Goal: Information Seeking & Learning: Learn about a topic

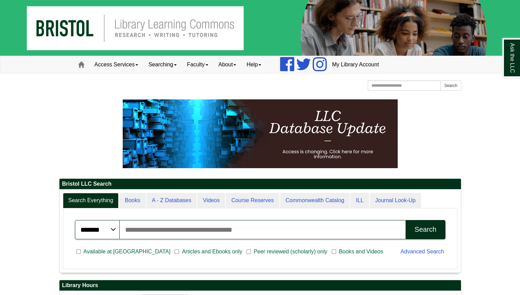
scroll to position [82, 401]
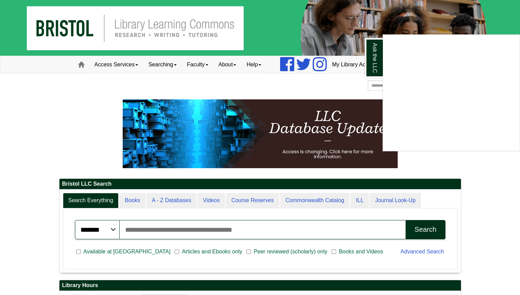
click at [90, 138] on div "Ask the LLC" at bounding box center [260, 147] width 520 height 295
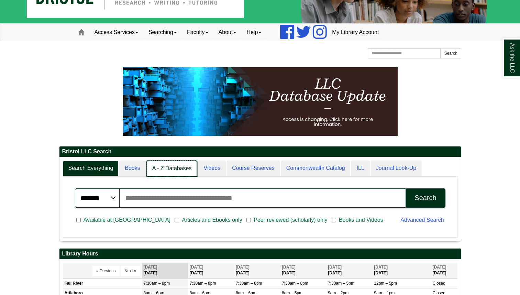
scroll to position [3, 3]
click at [184, 166] on link "A - Z Databases" at bounding box center [171, 168] width 51 height 16
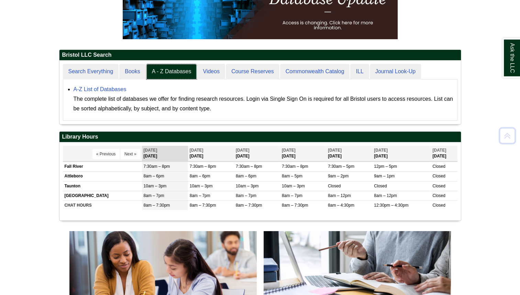
scroll to position [130, 0]
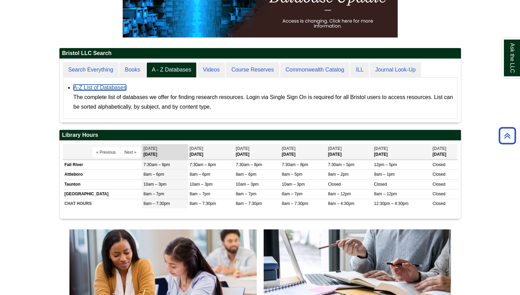
click at [103, 85] on link "A-Z List of Databases" at bounding box center [99, 87] width 53 height 6
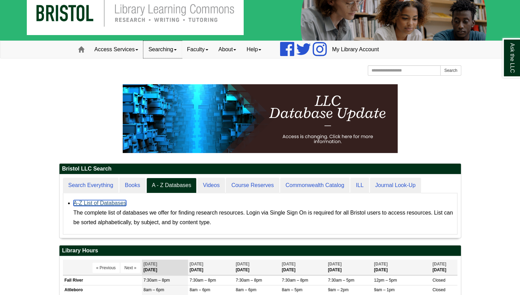
scroll to position [63, 401]
click at [174, 47] on link "Searching" at bounding box center [162, 49] width 38 height 17
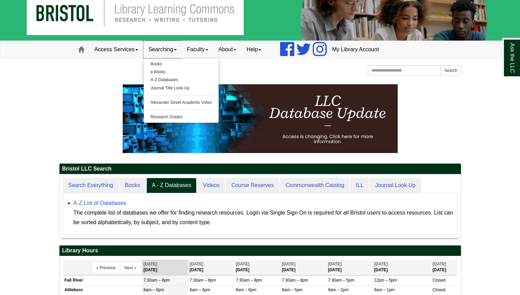
click at [174, 47] on link "Searching" at bounding box center [162, 49] width 38 height 17
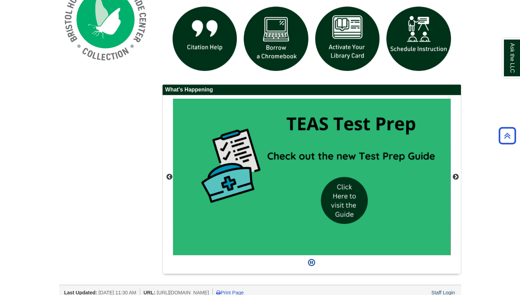
scroll to position [543, 0]
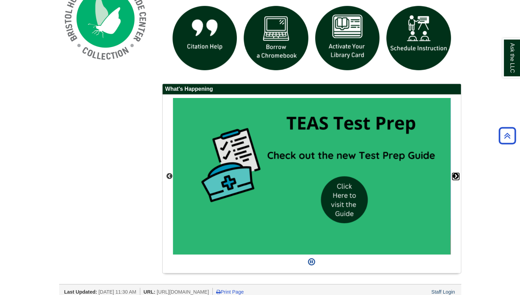
click at [456, 175] on button "Next" at bounding box center [455, 176] width 7 height 7
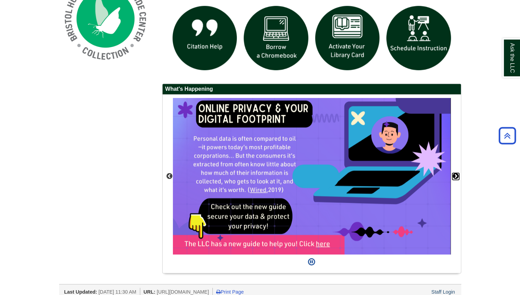
click at [456, 175] on button "Next" at bounding box center [455, 176] width 7 height 7
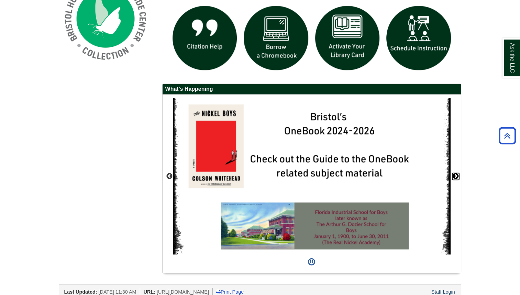
click at [456, 175] on button "Next" at bounding box center [455, 176] width 7 height 7
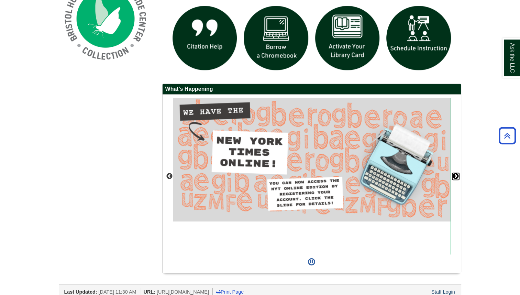
click at [456, 175] on button "Next" at bounding box center [455, 176] width 7 height 7
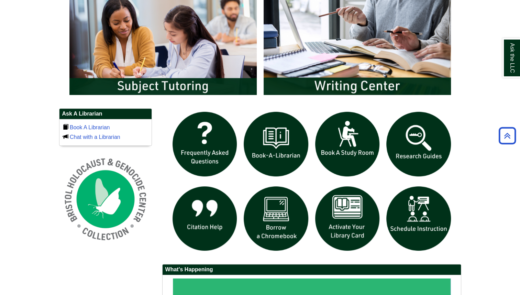
scroll to position [363, 0]
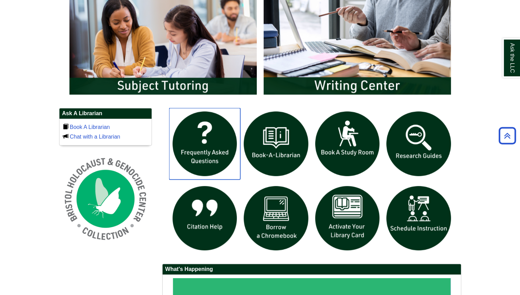
click at [212, 159] on img "slideshow" at bounding box center [204, 143] width 71 height 71
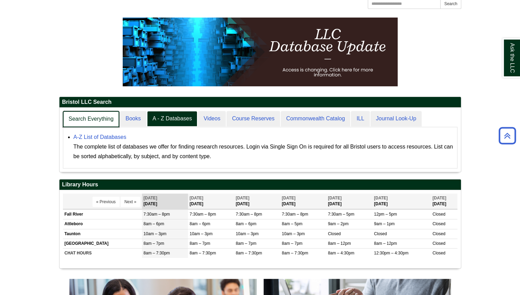
scroll to position [64, 401]
click at [95, 115] on link "Search Everything" at bounding box center [91, 119] width 57 height 16
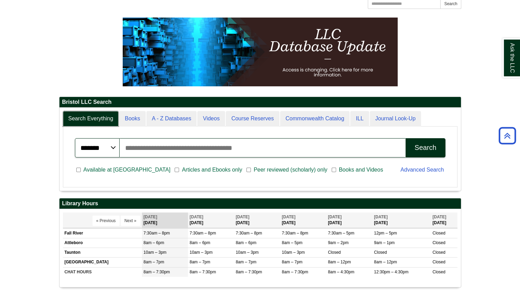
scroll to position [82, 401]
click at [138, 147] on input "Search articles, books, journals & more" at bounding box center [262, 147] width 286 height 19
type input "**********"
click at [405, 138] on button "Search" at bounding box center [424, 147] width 39 height 19
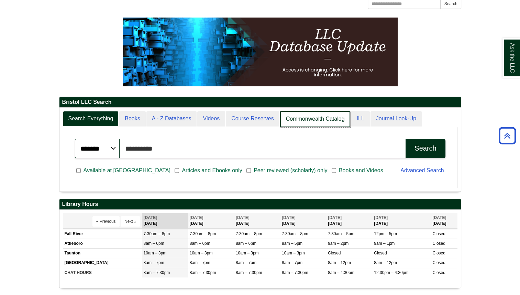
scroll to position [3, 3]
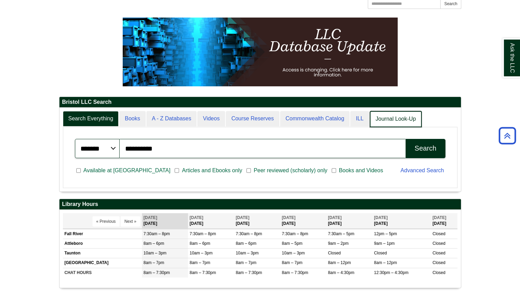
click at [383, 116] on link "Journal Look-Up" at bounding box center [395, 119] width 52 height 16
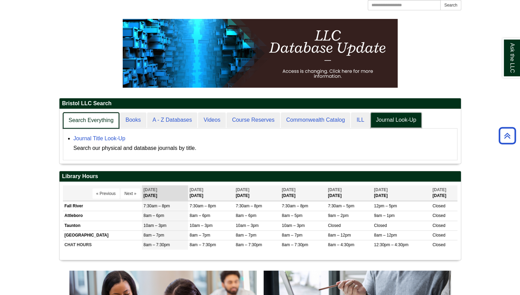
scroll to position [54, 401]
click at [85, 121] on link "Search Everything" at bounding box center [91, 120] width 57 height 16
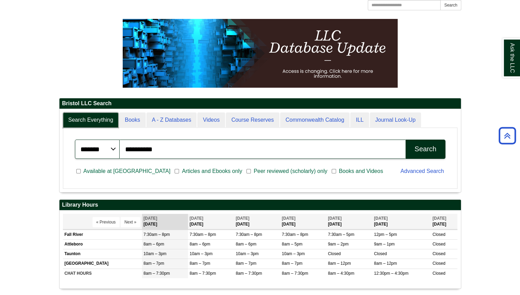
scroll to position [82, 401]
click at [114, 151] on select "******* ***** ******" at bounding box center [97, 148] width 45 height 19
click at [135, 146] on input "**********" at bounding box center [262, 148] width 286 height 19
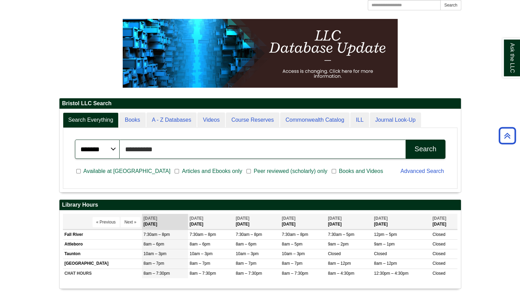
click at [135, 146] on input "**********" at bounding box center [262, 148] width 286 height 19
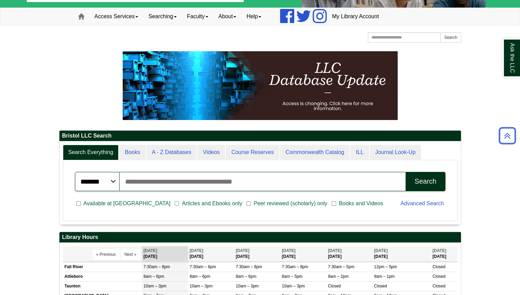
scroll to position [0, 0]
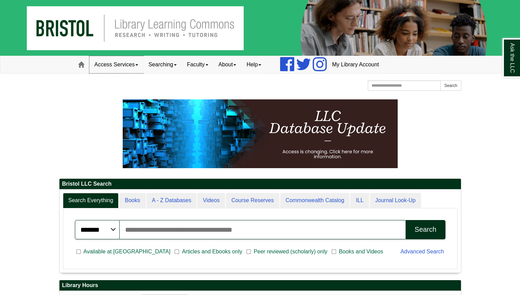
click at [136, 64] on link "Access Services" at bounding box center [116, 64] width 54 height 17
click at [162, 62] on link "Searching" at bounding box center [162, 64] width 38 height 17
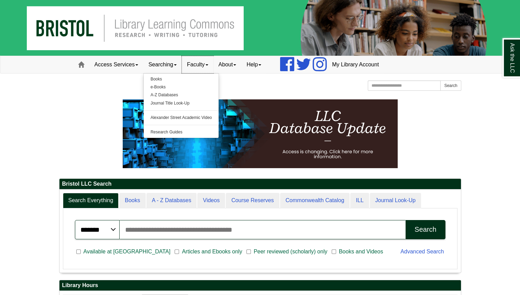
click at [201, 65] on link "Faculty" at bounding box center [198, 64] width 32 height 17
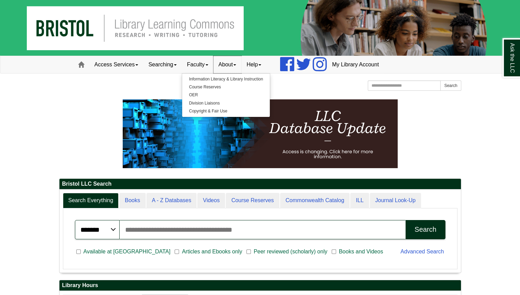
click at [226, 65] on link "About" at bounding box center [227, 64] width 28 height 17
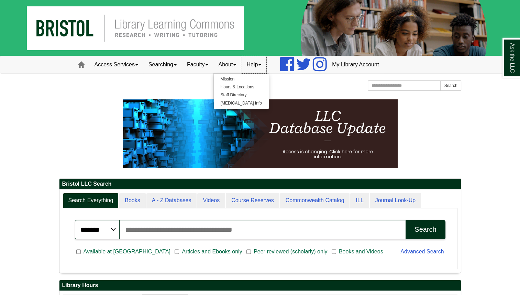
click at [260, 66] on link "Help" at bounding box center [253, 64] width 25 height 17
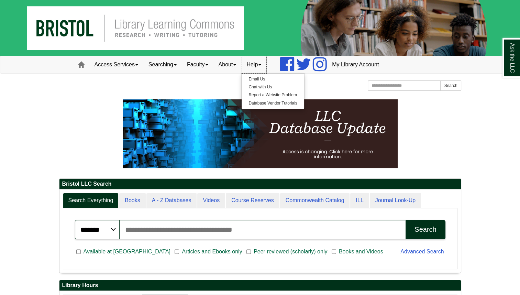
click at [260, 66] on link "Help" at bounding box center [253, 64] width 25 height 17
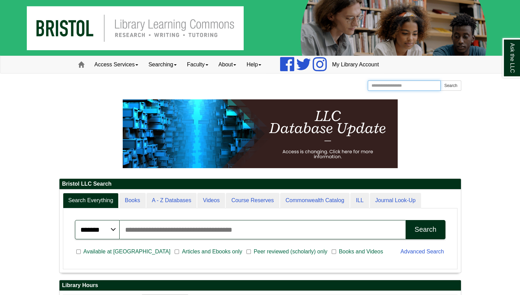
click at [390, 90] on input "Search the Website" at bounding box center [403, 85] width 73 height 10
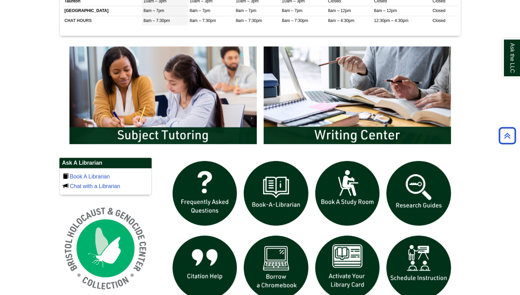
scroll to position [374, 0]
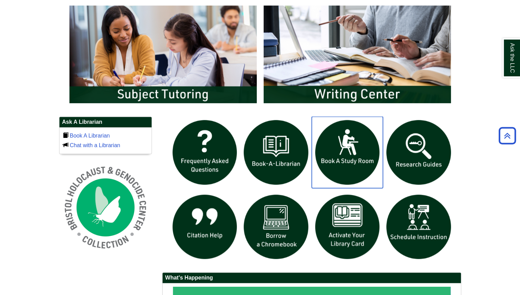
click at [331, 166] on img "slideshow" at bounding box center [346, 151] width 71 height 71
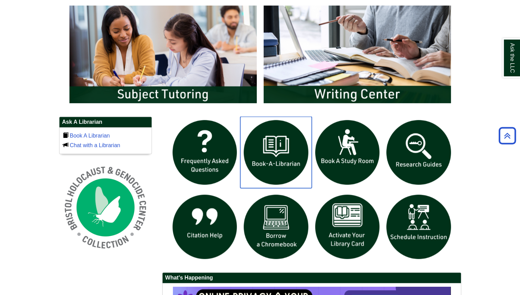
click at [279, 142] on img "slideshow" at bounding box center [275, 151] width 71 height 71
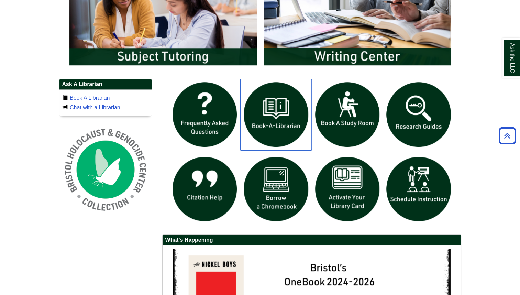
scroll to position [413, 0]
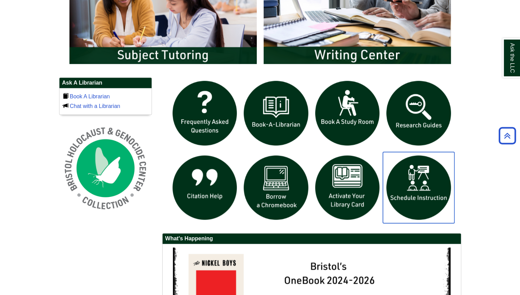
click at [413, 200] on img "slideshow" at bounding box center [418, 187] width 71 height 71
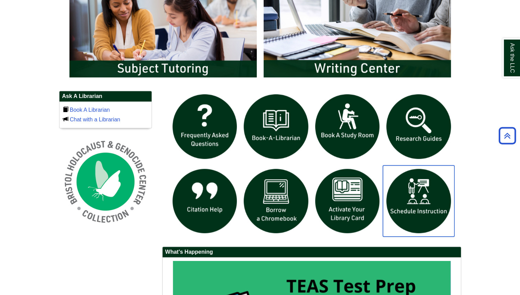
scroll to position [401, 0]
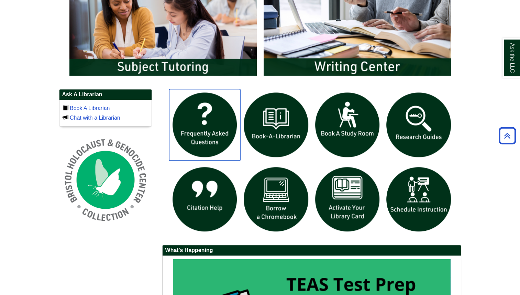
click at [211, 111] on img "slideshow" at bounding box center [204, 124] width 71 height 71
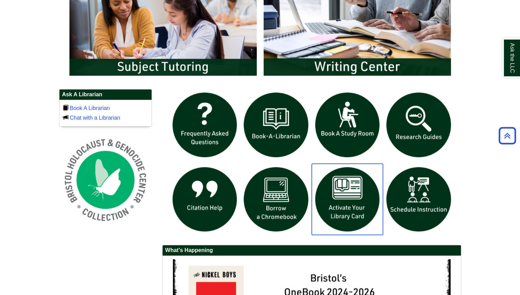
click at [344, 194] on img "slideshow" at bounding box center [346, 198] width 71 height 71
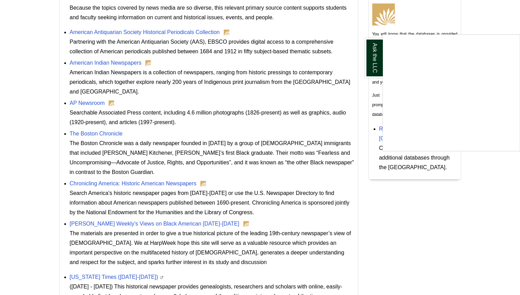
scroll to position [304, 0]
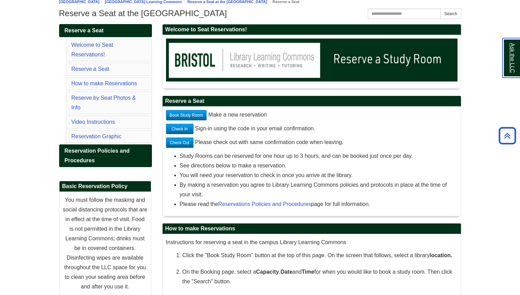
scroll to position [81, 0]
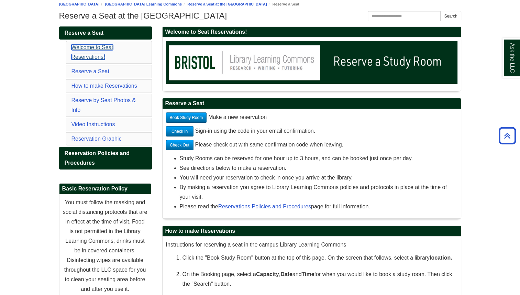
click at [95, 49] on link "Welcome to Seat Reservations!" at bounding box center [92, 51] width 42 height 15
